Goal: Transaction & Acquisition: Purchase product/service

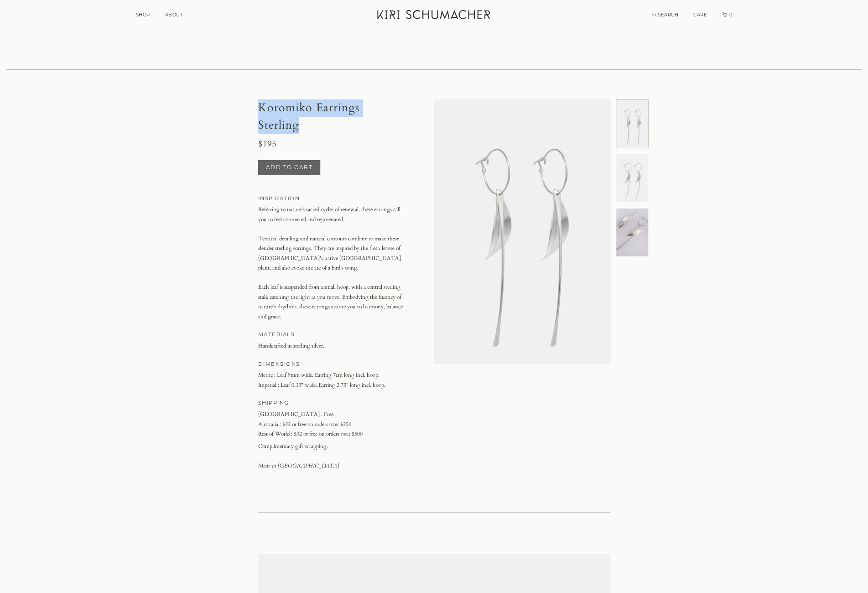
click at [278, 160] on button "Add to cart" at bounding box center [289, 167] width 62 height 15
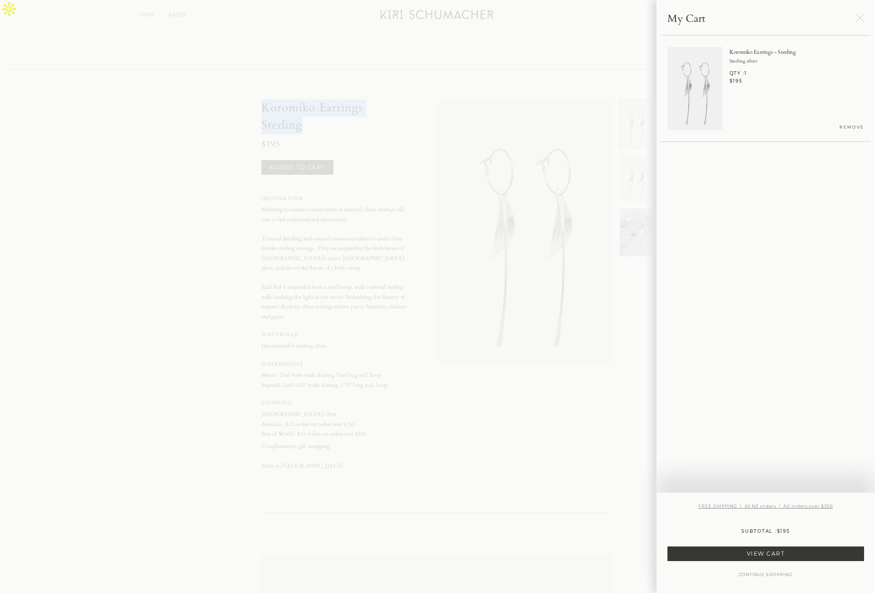
click at [739, 550] on link "VIEW CART" at bounding box center [765, 553] width 197 height 15
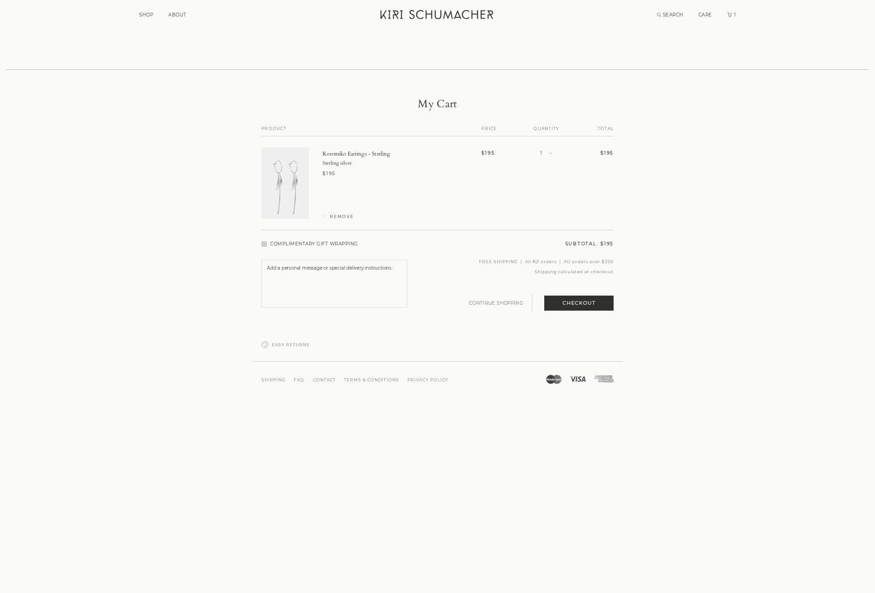
click at [263, 241] on div "COMPLIMENTARY GIFT WRAPPING SUBTOTAL : $195 FREE SHIPPING | All NZ orders | AU …" at bounding box center [437, 294] width 352 height 106
click at [263, 241] on span at bounding box center [263, 243] width 5 height 5
click at [263, 241] on input "COMPLIMENTARY GIFT WRAPPING" at bounding box center [263, 243] width 5 height 5
checkbox input "true"
click at [580, 296] on button "Checkout" at bounding box center [578, 303] width 69 height 15
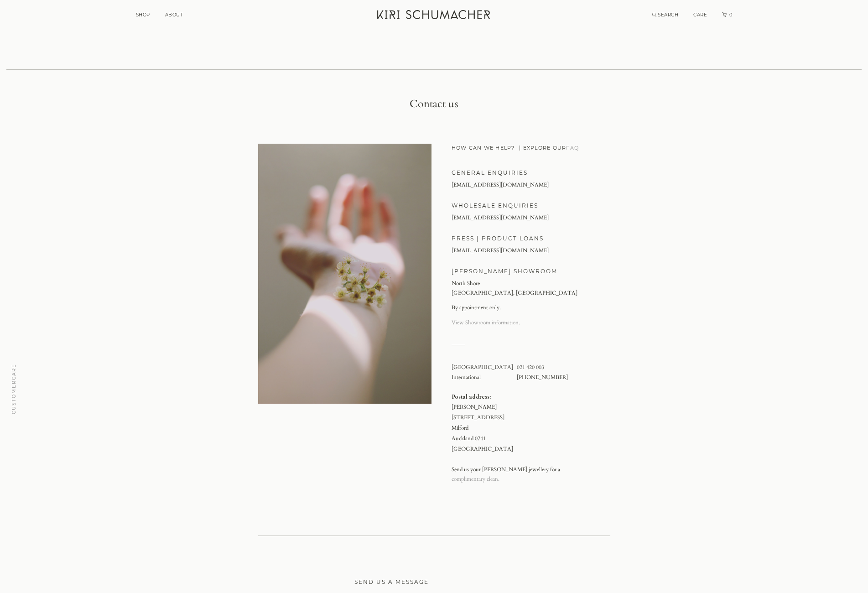
scroll to position [46, 0]
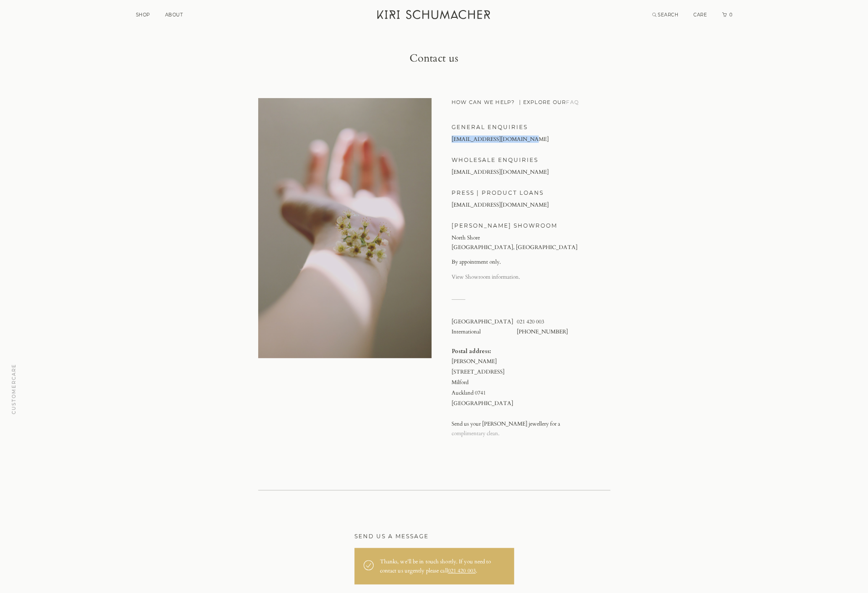
click at [462, 273] on link "View Showroom information." at bounding box center [486, 276] width 68 height 7
